Goal: Transaction & Acquisition: Subscribe to service/newsletter

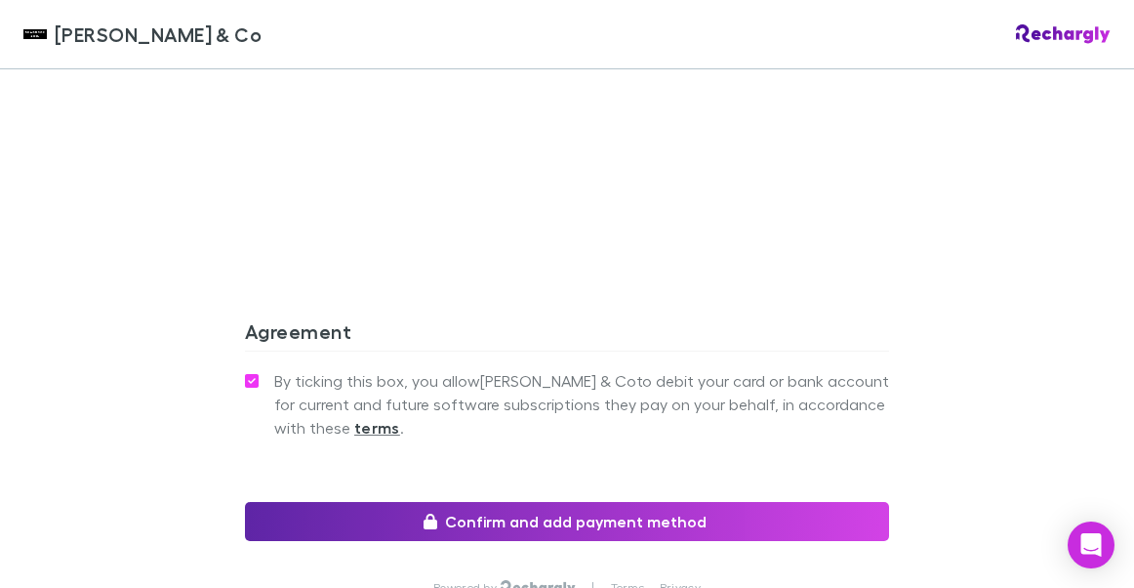
scroll to position [1785, 0]
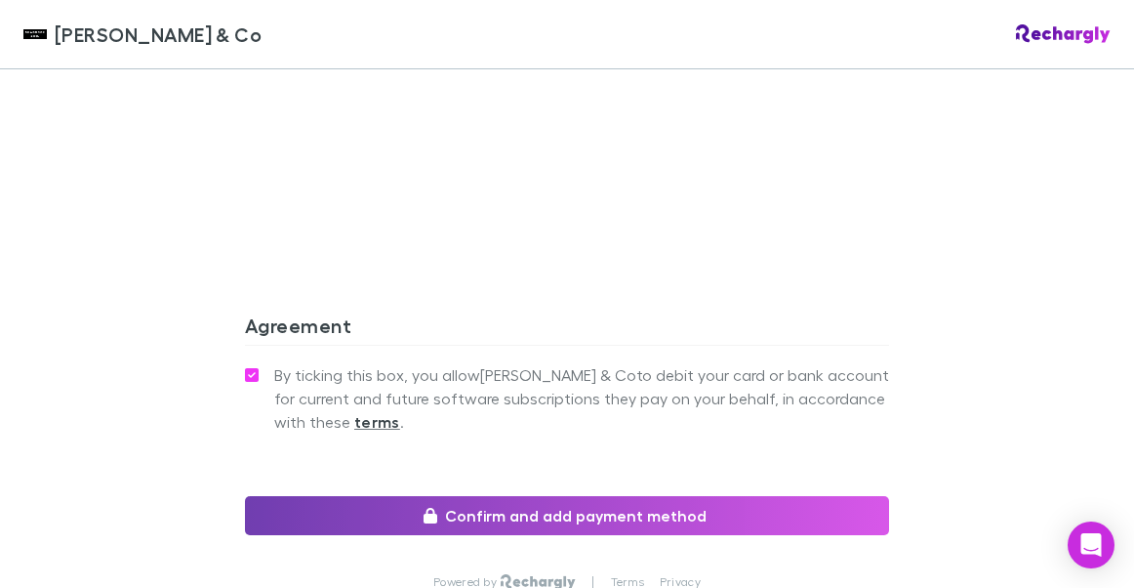
click at [561, 496] on button "Confirm and add payment method" at bounding box center [567, 515] width 644 height 39
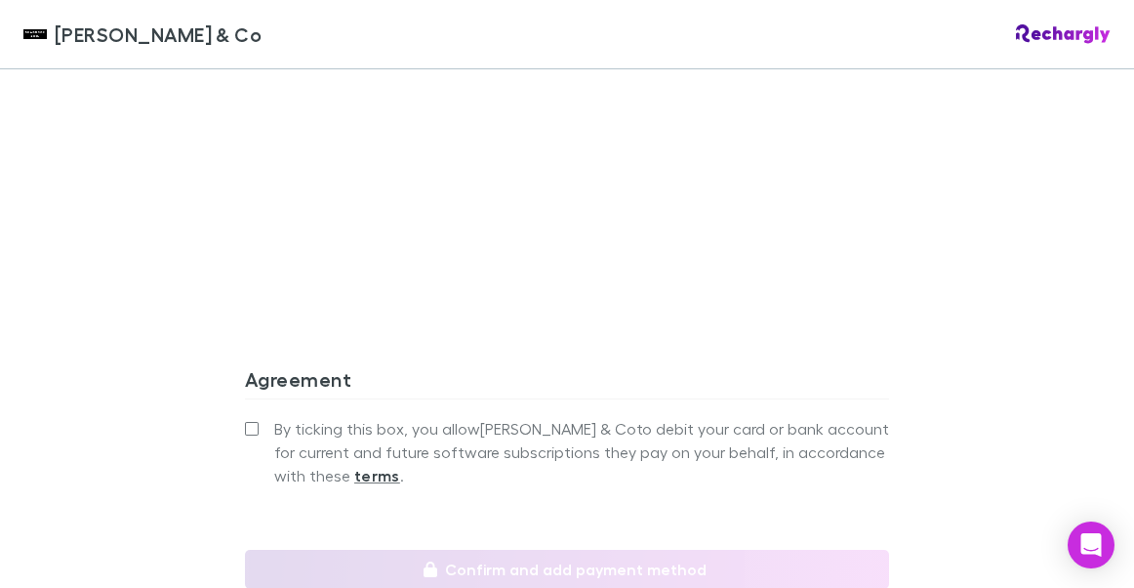
scroll to position [1743, 0]
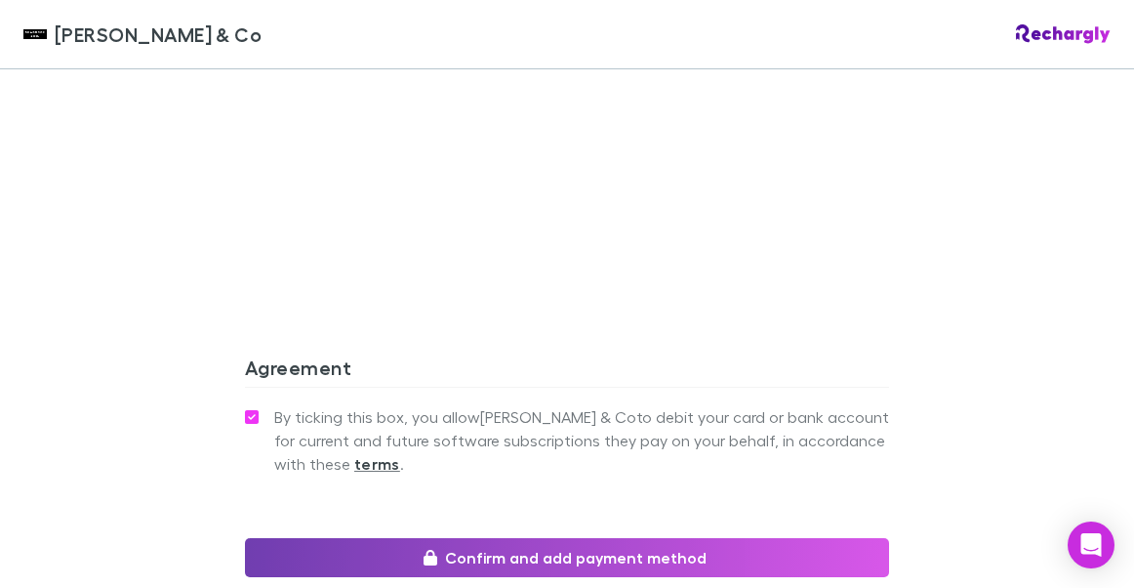
click at [510, 538] on button "Confirm and add payment method" at bounding box center [567, 557] width 644 height 39
